Goal: Book appointment/travel/reservation

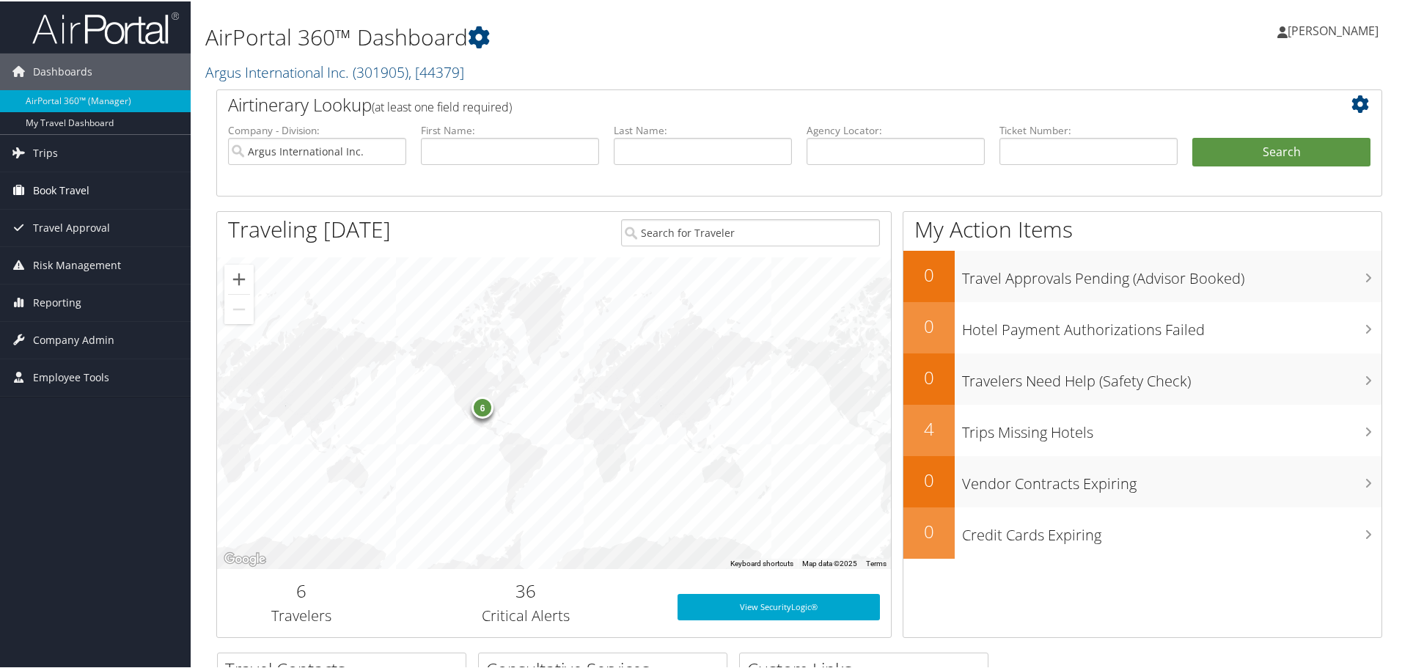
click at [55, 180] on span "Book Travel" at bounding box center [61, 189] width 56 height 37
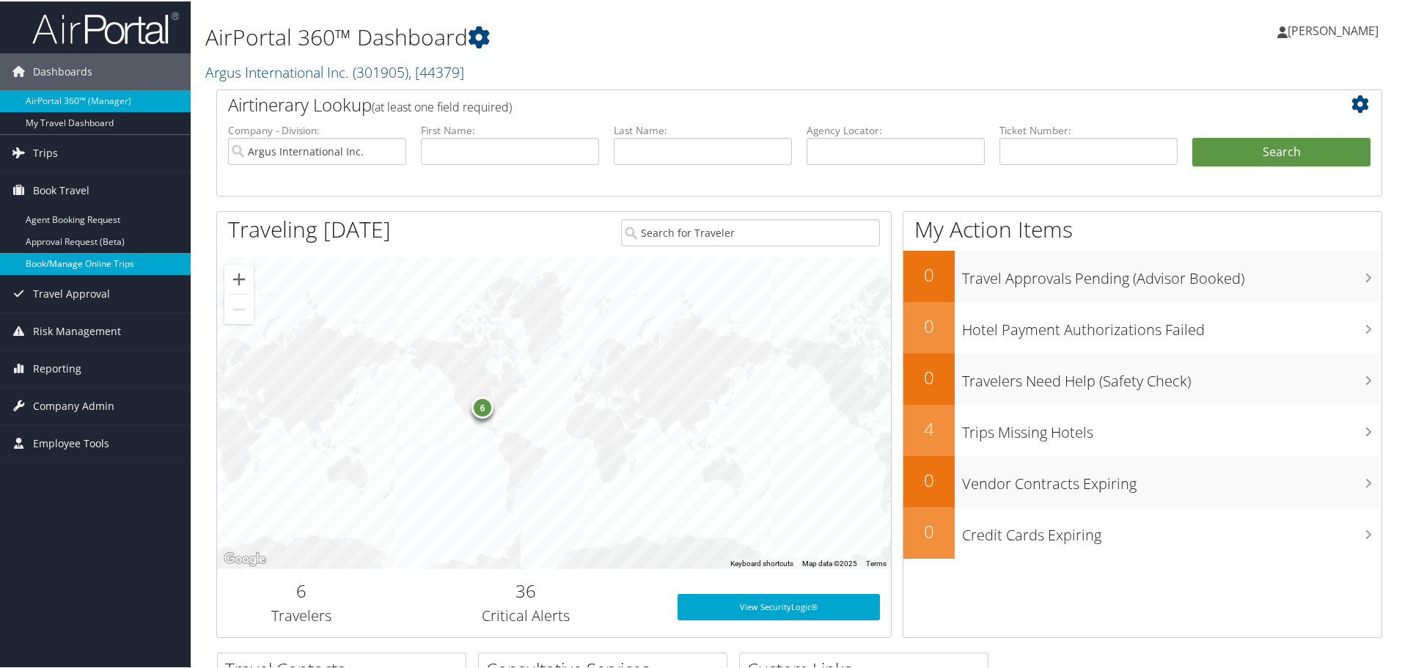
click at [55, 261] on link "Book/Manage Online Trips" at bounding box center [95, 263] width 191 height 22
